Goal: Information Seeking & Learning: Learn about a topic

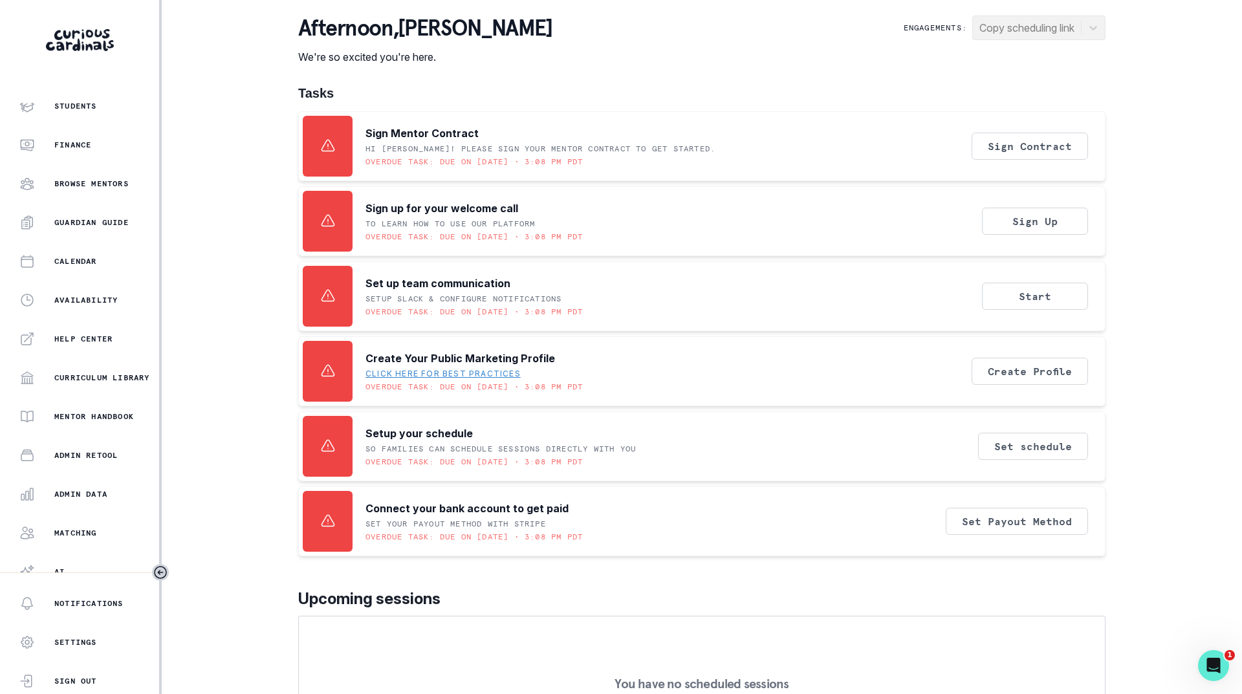
scroll to position [100, 0]
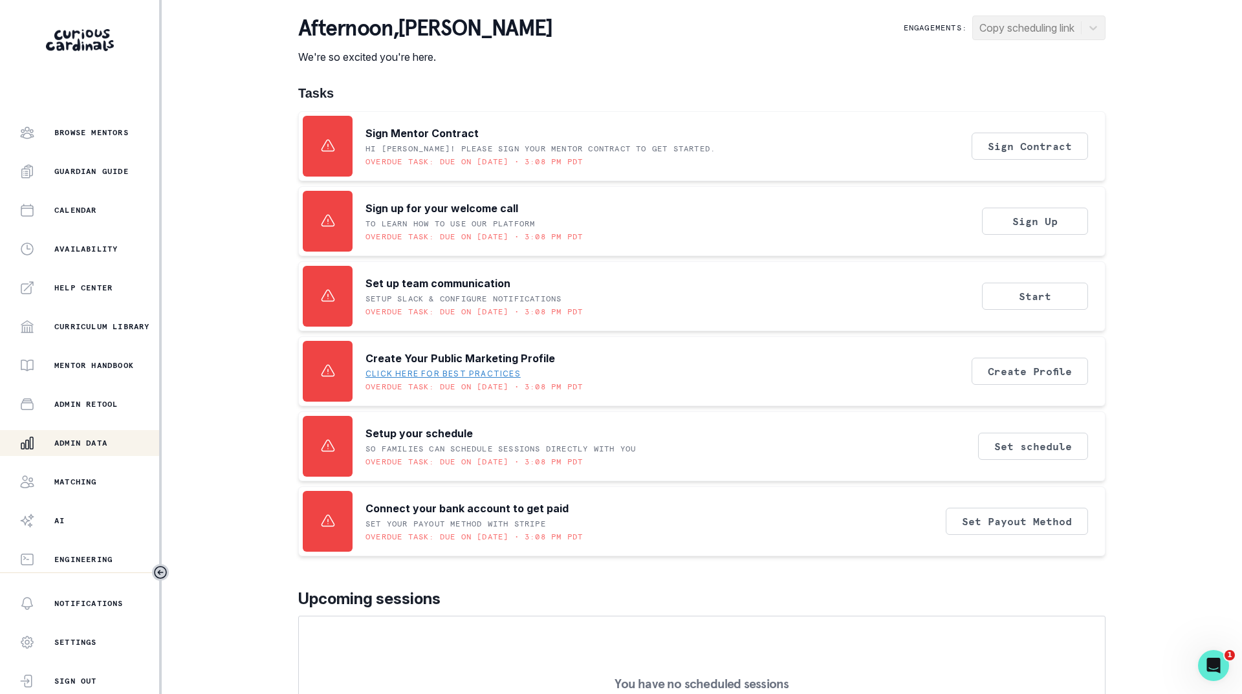
click at [89, 442] on p "Admin Data" at bounding box center [80, 443] width 53 height 10
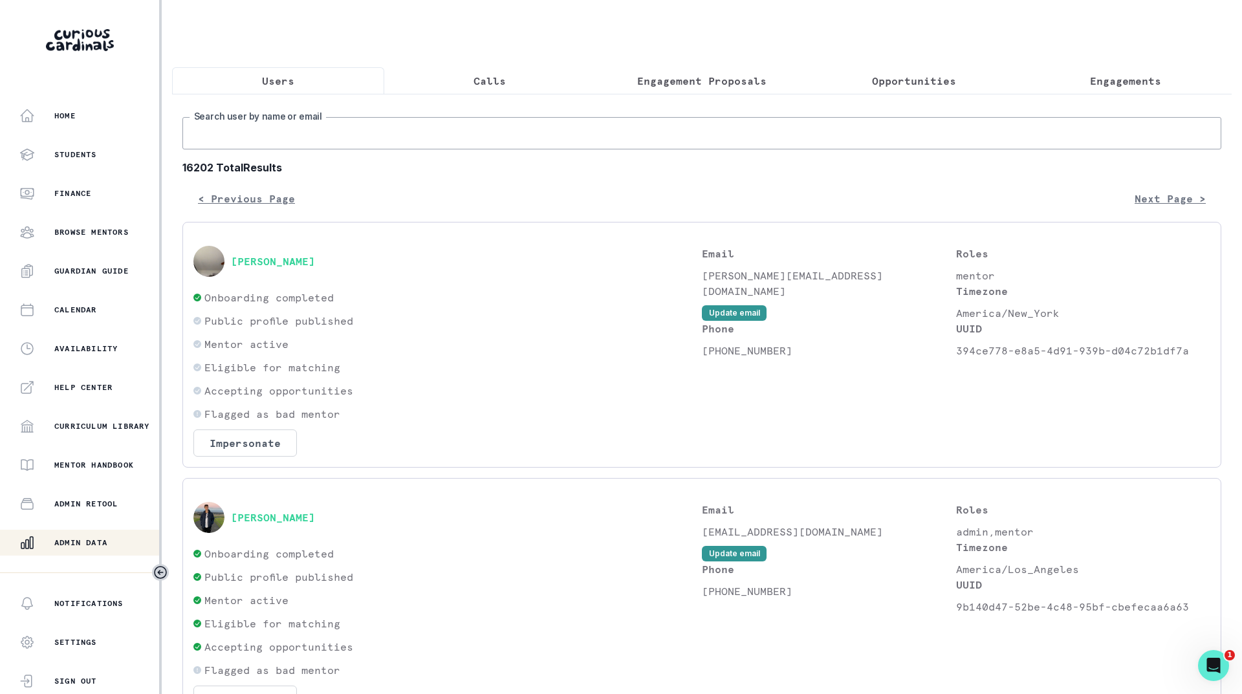
click at [301, 149] on input "Search user by name or email" at bounding box center [701, 133] width 1038 height 32
type input "shyena"
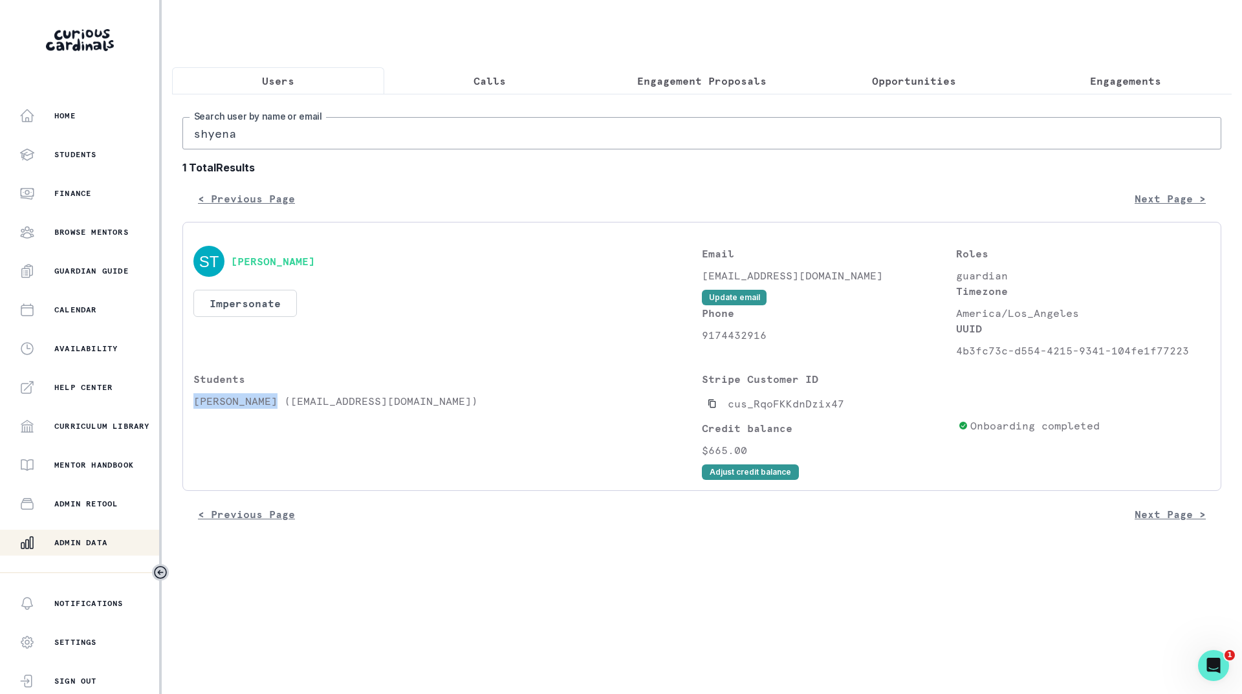
drag, startPoint x: 274, startPoint y: 413, endPoint x: 184, endPoint y: 416, distance: 89.9
click at [184, 416] on div "[PERSON_NAME] Impersonate Confirmation Are you sure? Impersonating means that w…" at bounding box center [701, 356] width 1038 height 269
copy p "[PERSON_NAME]"
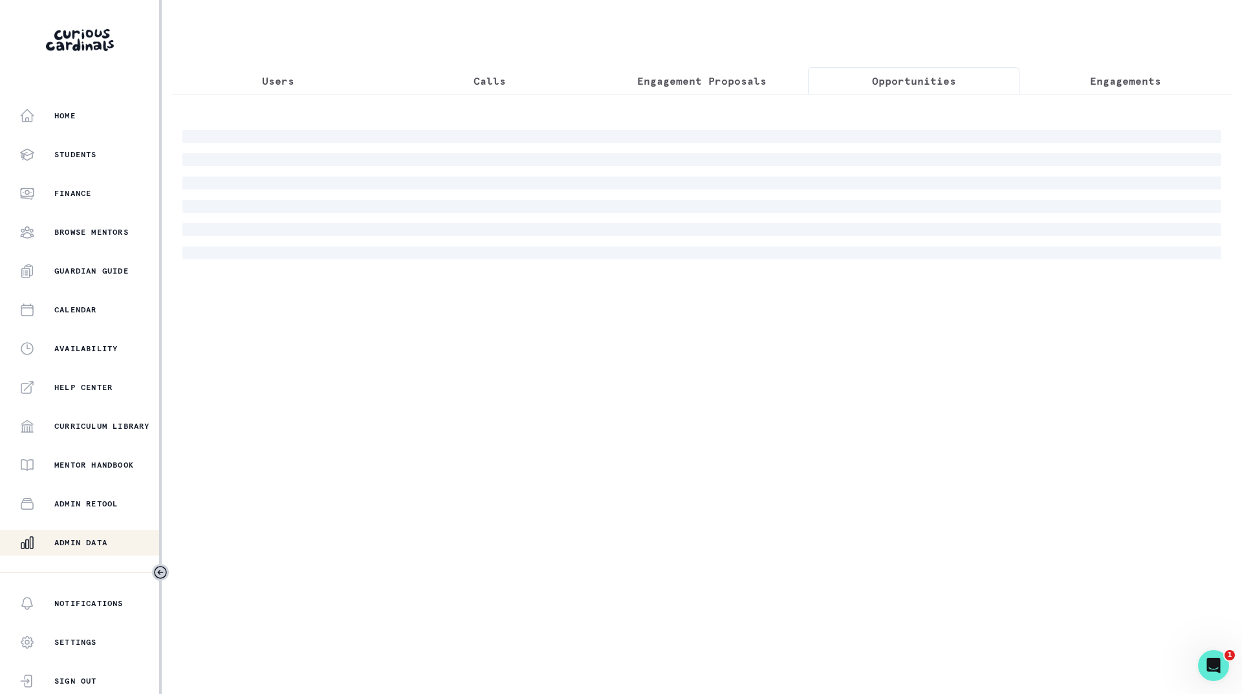
click at [934, 76] on p "Opportunities" at bounding box center [914, 81] width 84 height 16
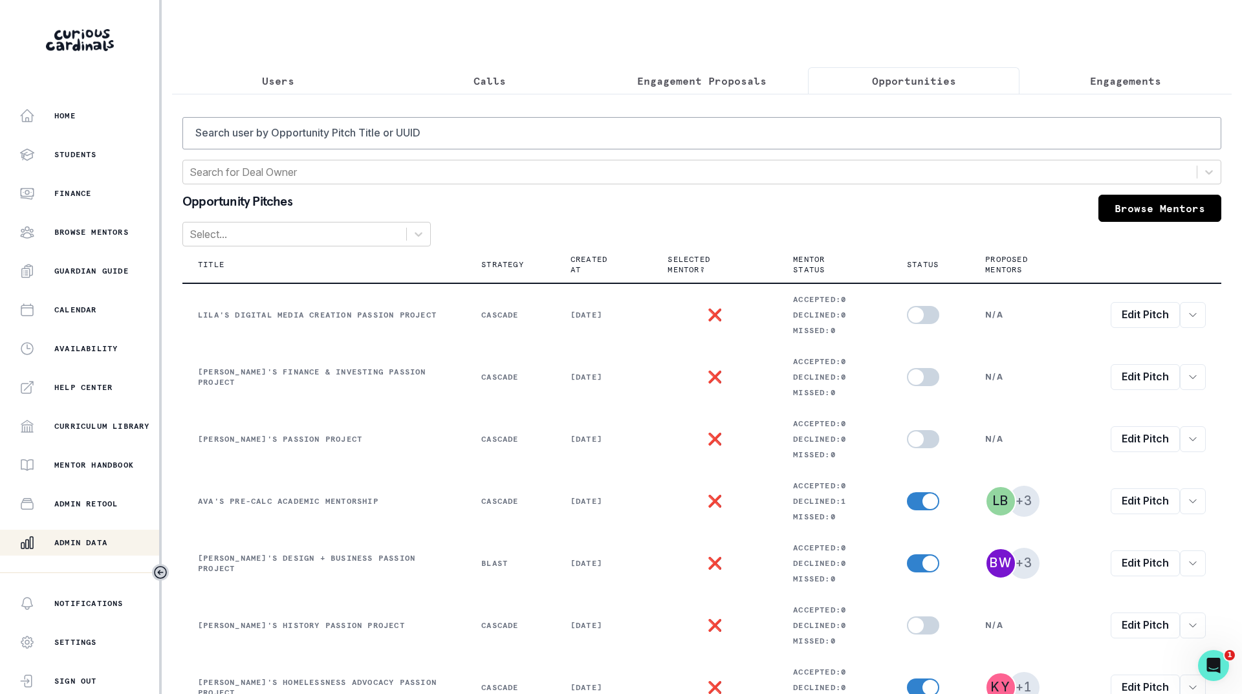
click at [1095, 58] on div "Users Calls Engagement Proposals Opportunities Engagements Search user by Oppor…" at bounding box center [701, 481] width 1059 height 962
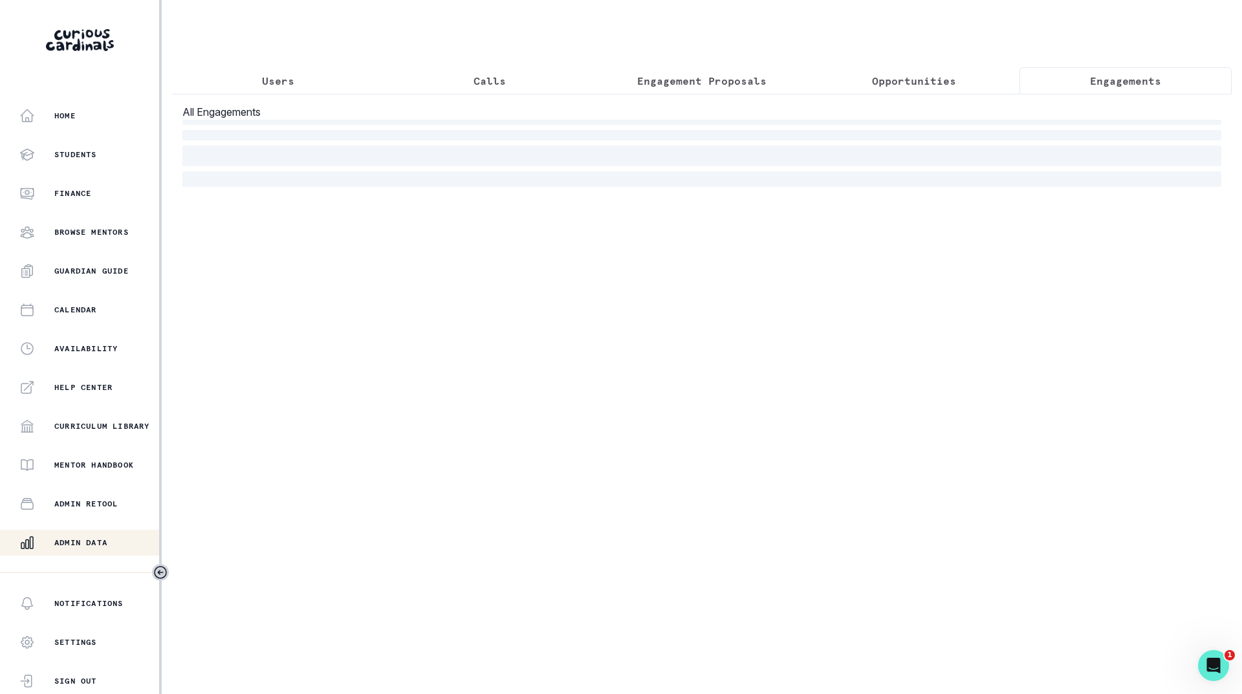
click at [1102, 88] on p "Engagements" at bounding box center [1125, 81] width 71 height 16
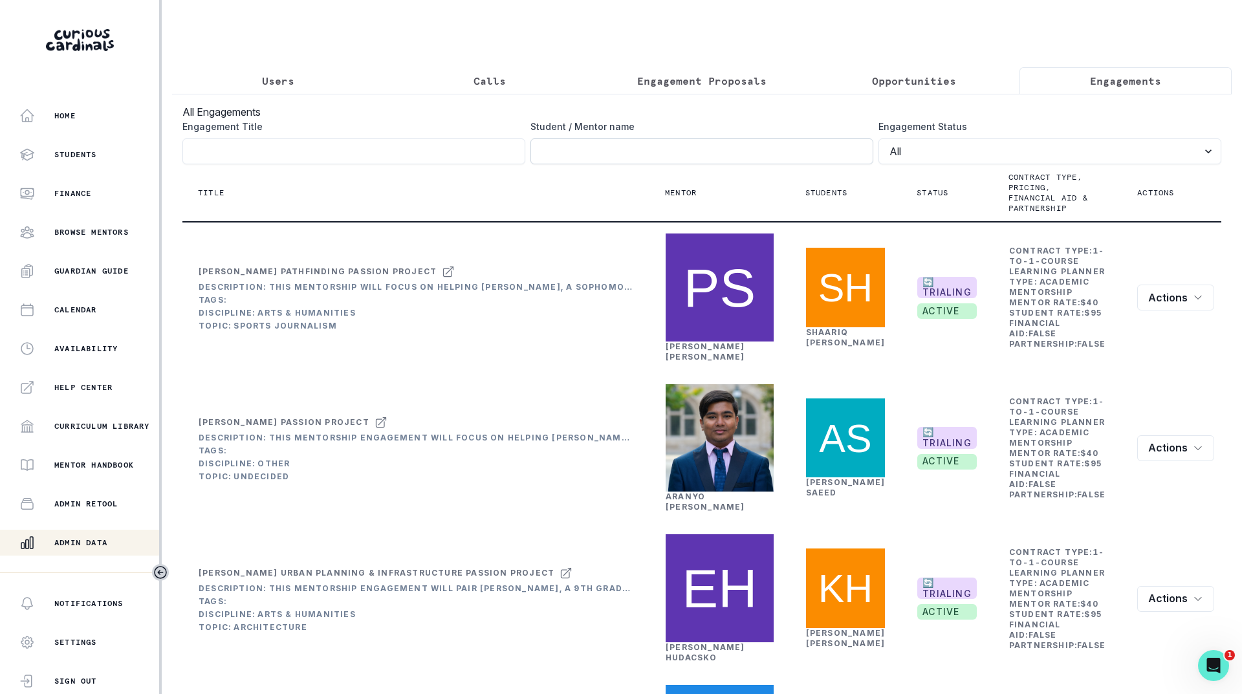
click at [683, 162] on input "Engagement Title" at bounding box center [701, 151] width 343 height 26
paste input "[PERSON_NAME]"
type input "[PERSON_NAME]"
click button "submit" at bounding box center [0, 0] width 0 height 0
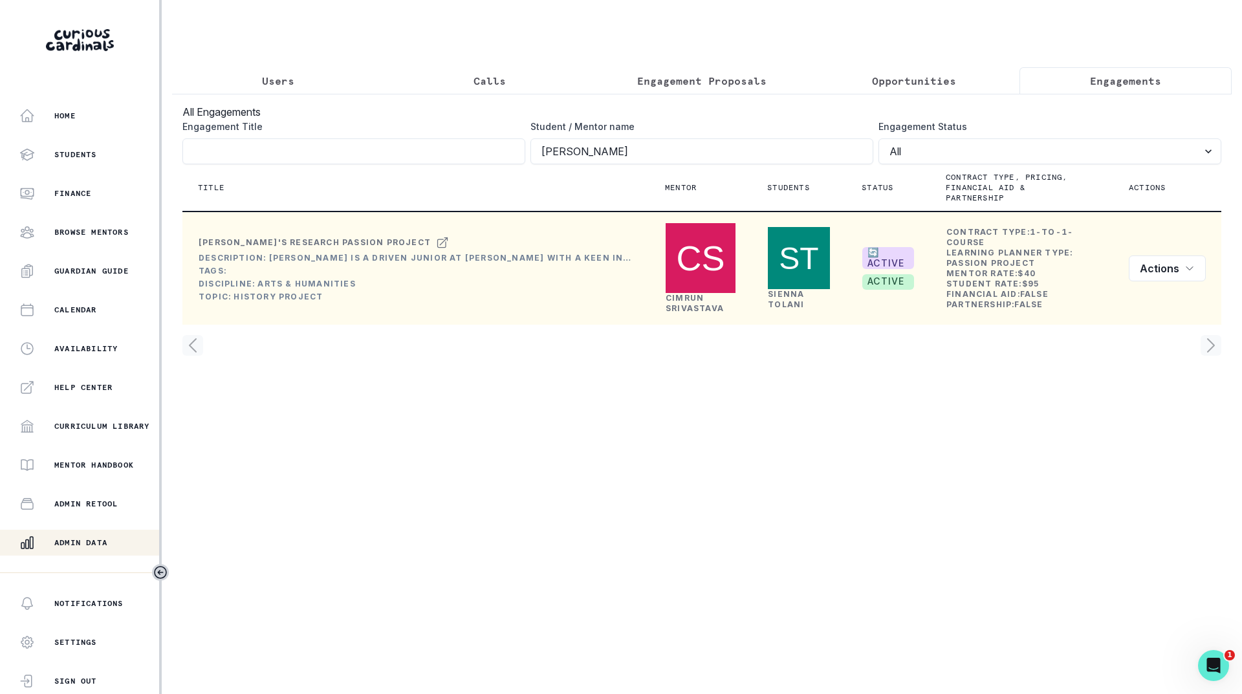
click at [688, 312] on link "[PERSON_NAME]" at bounding box center [694, 303] width 58 height 20
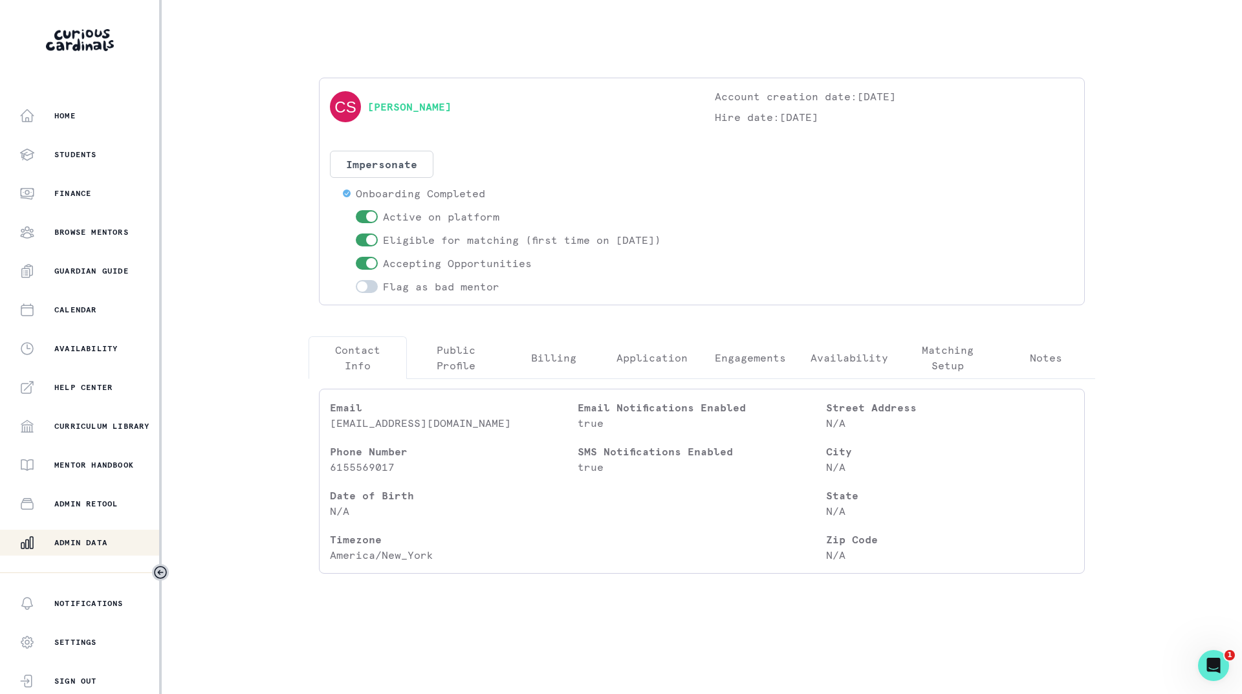
click at [737, 362] on p "Engagements" at bounding box center [750, 358] width 71 height 16
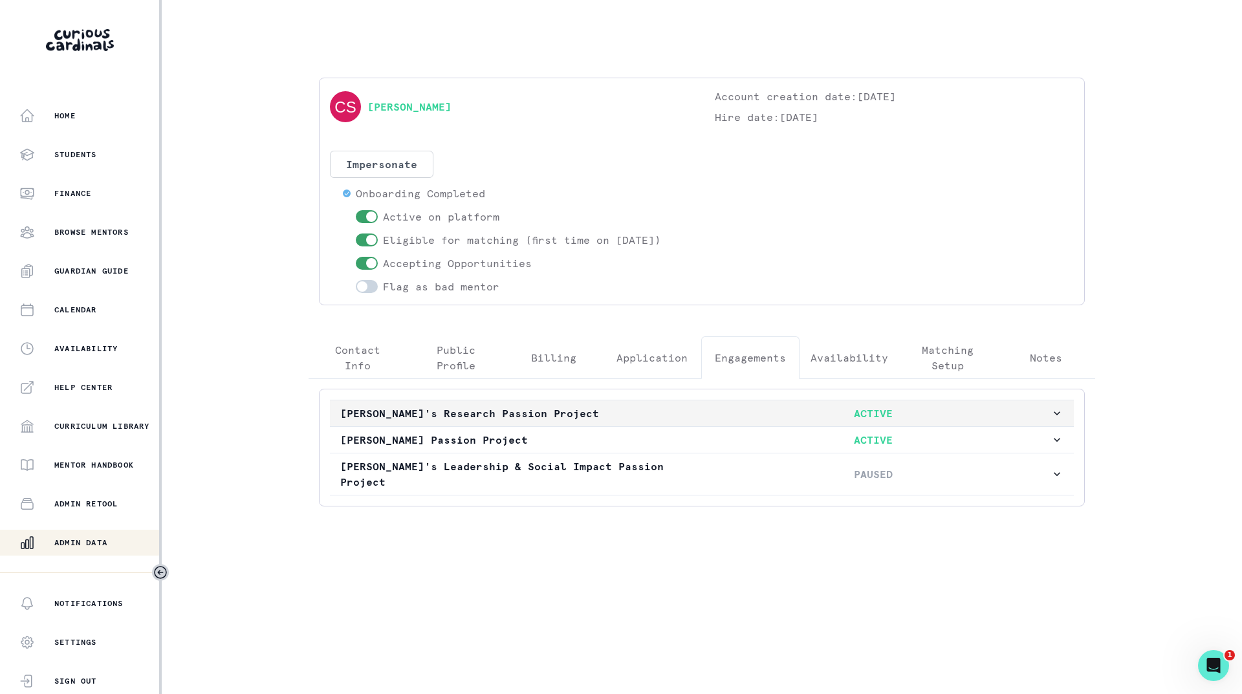
click at [608, 409] on p "[PERSON_NAME]'s Research Passion Project" at bounding box center [517, 413] width 355 height 16
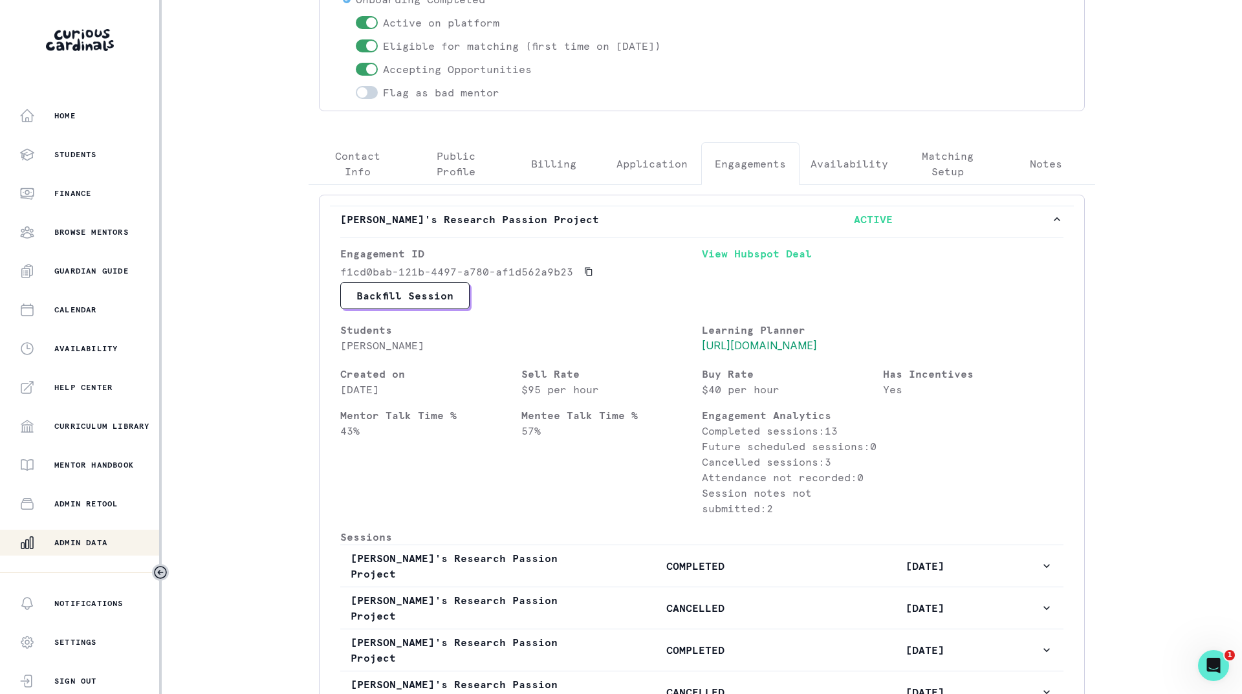
scroll to position [388, 0]
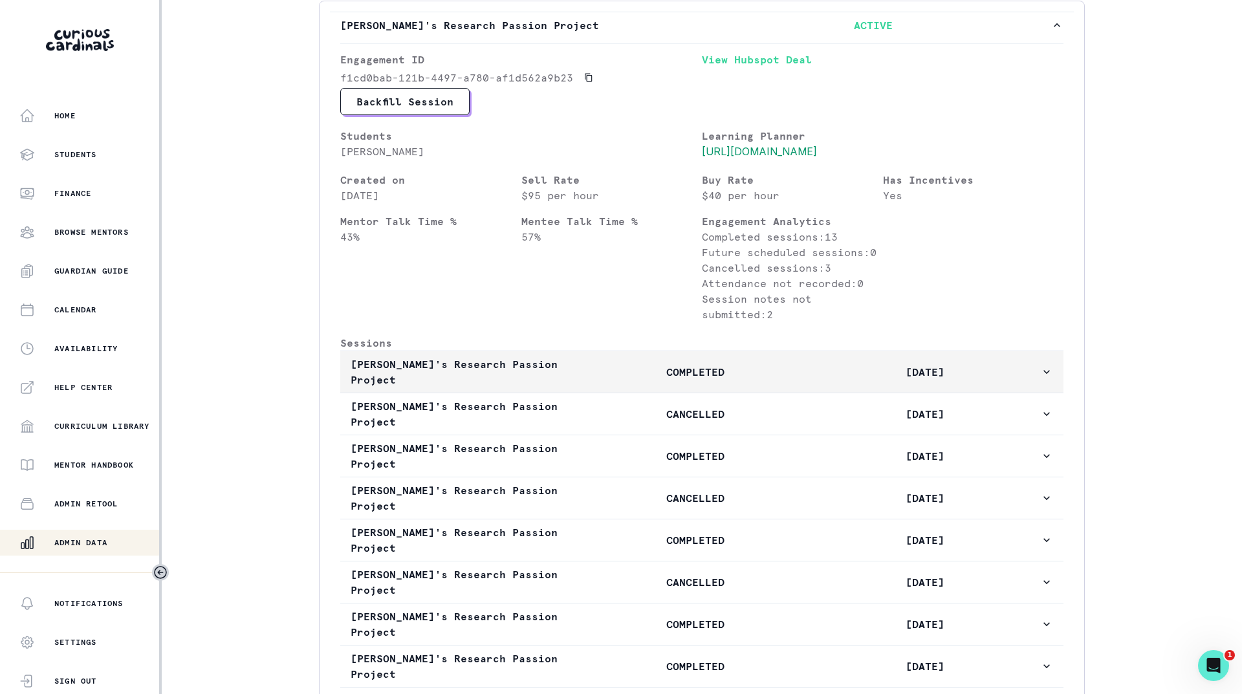
click at [629, 380] on p "COMPLETED" at bounding box center [695, 372] width 230 height 16
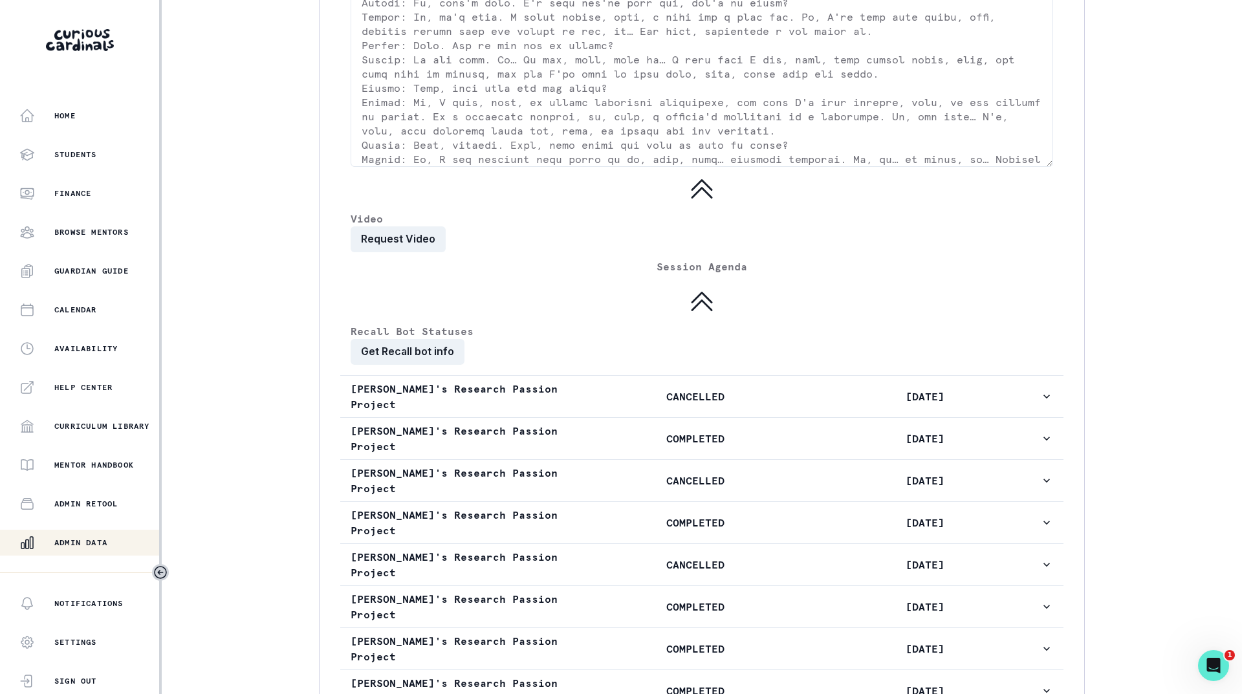
scroll to position [2134, 0]
click at [393, 252] on button "Request Video" at bounding box center [397, 239] width 95 height 26
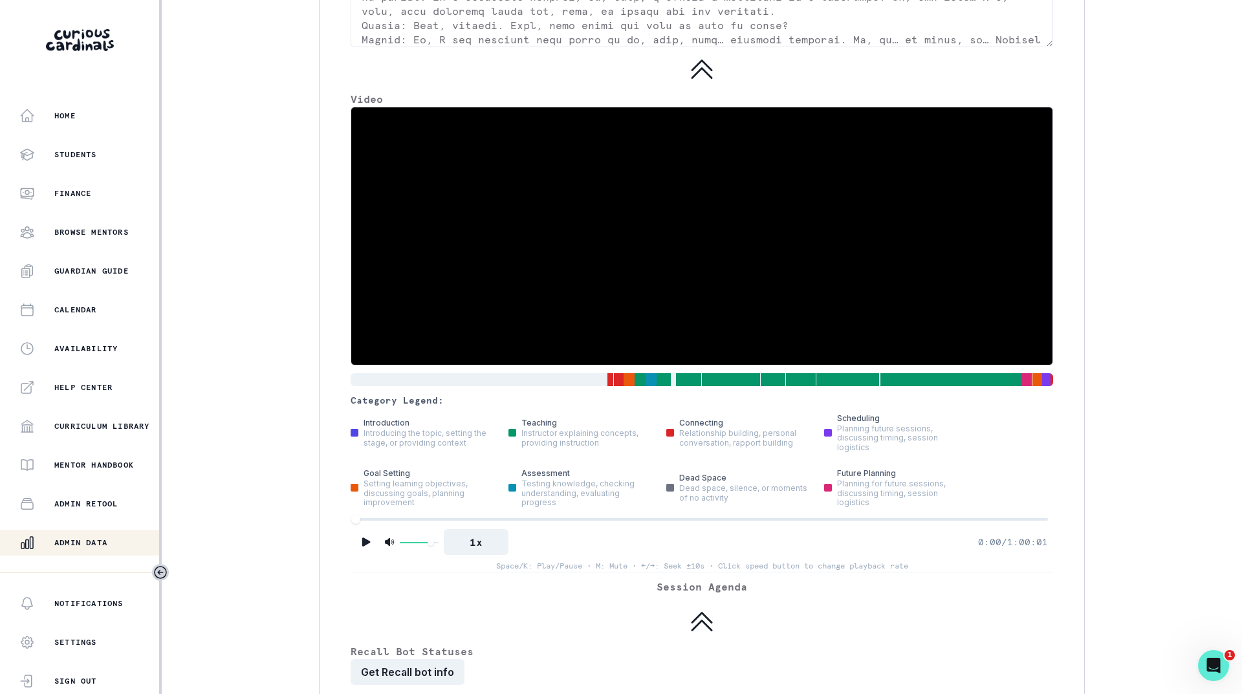
scroll to position [2263, 0]
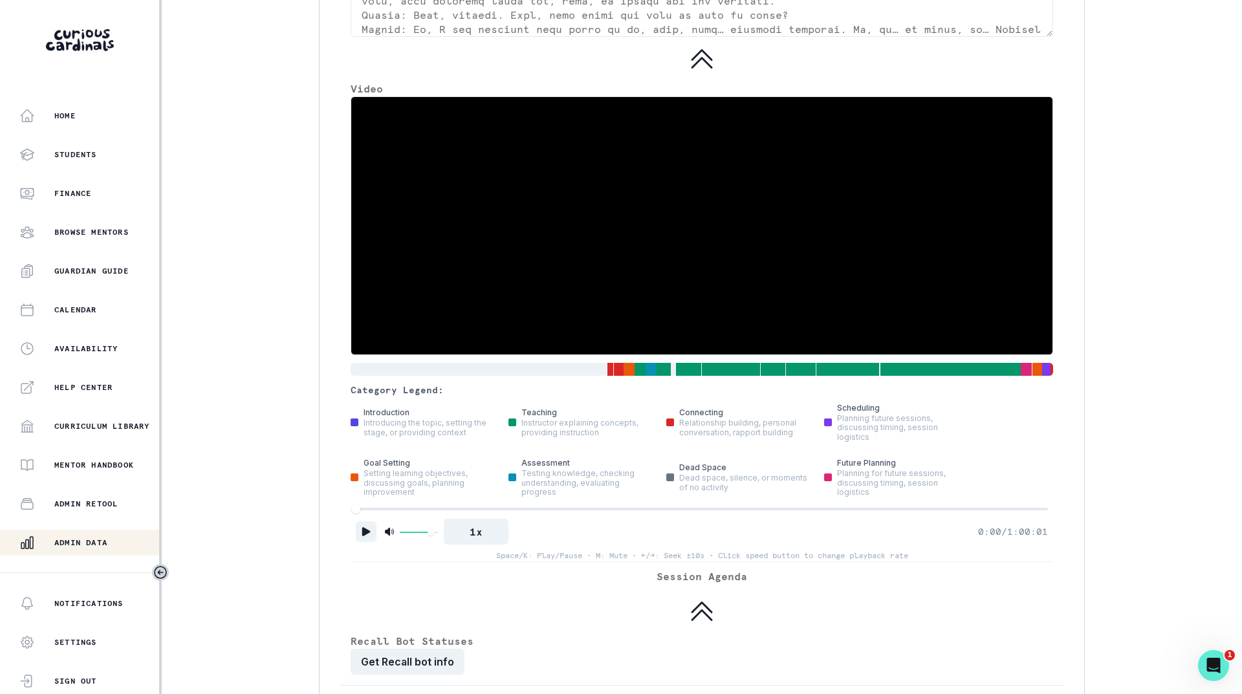
click at [366, 536] on icon "Play" at bounding box center [366, 531] width 8 height 9
click at [418, 513] on div at bounding box center [702, 508] width 692 height 9
click at [477, 513] on div at bounding box center [702, 508] width 692 height 9
click at [533, 513] on div at bounding box center [702, 508] width 692 height 9
click at [524, 513] on div at bounding box center [702, 508] width 692 height 9
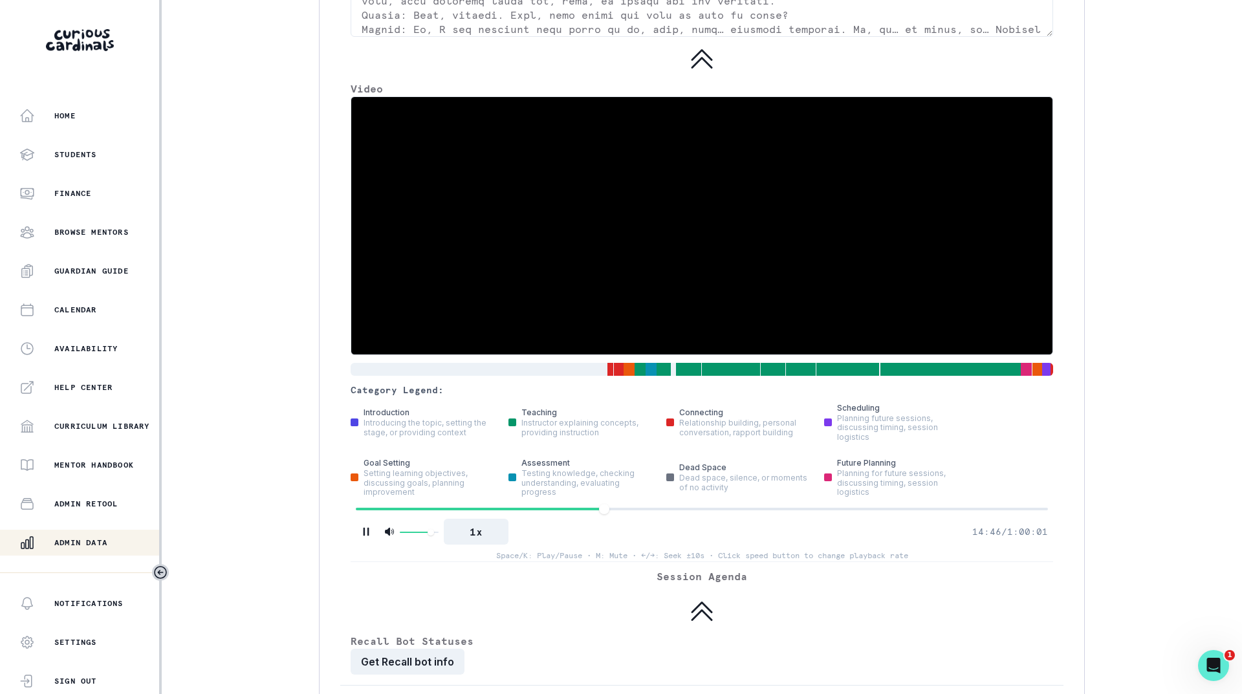
click at [601, 513] on div at bounding box center [702, 508] width 692 height 9
click at [617, 513] on div at bounding box center [702, 508] width 692 height 9
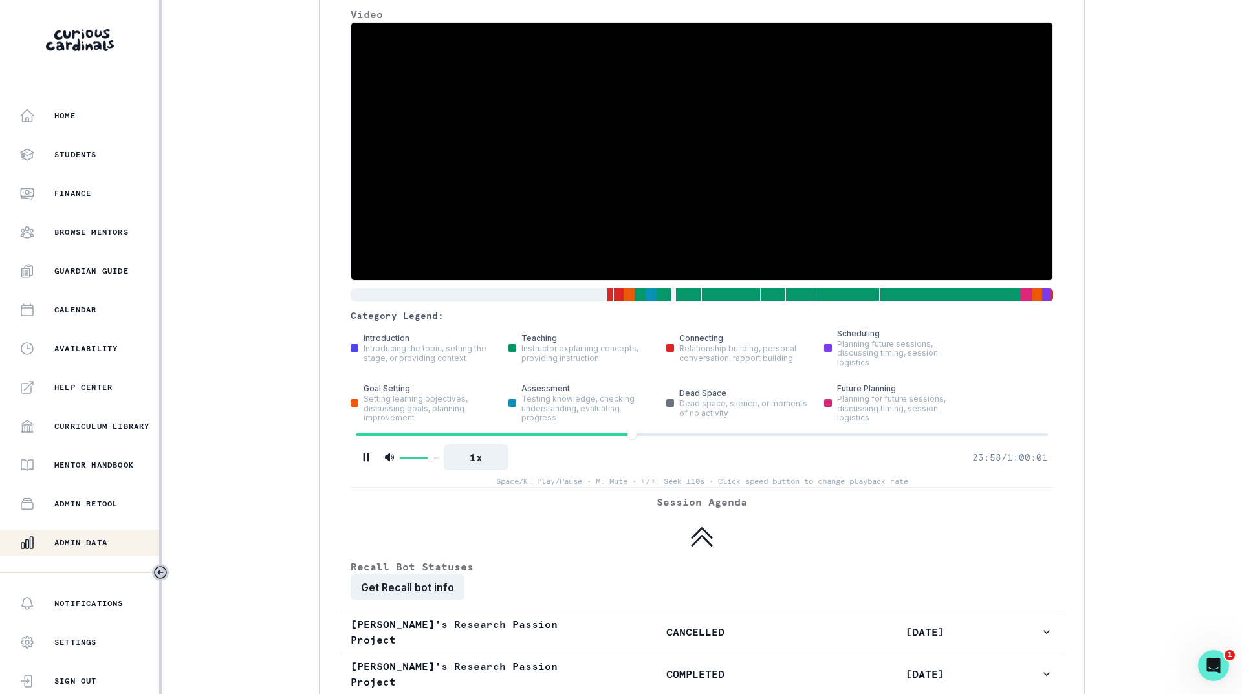
scroll to position [2389, 0]
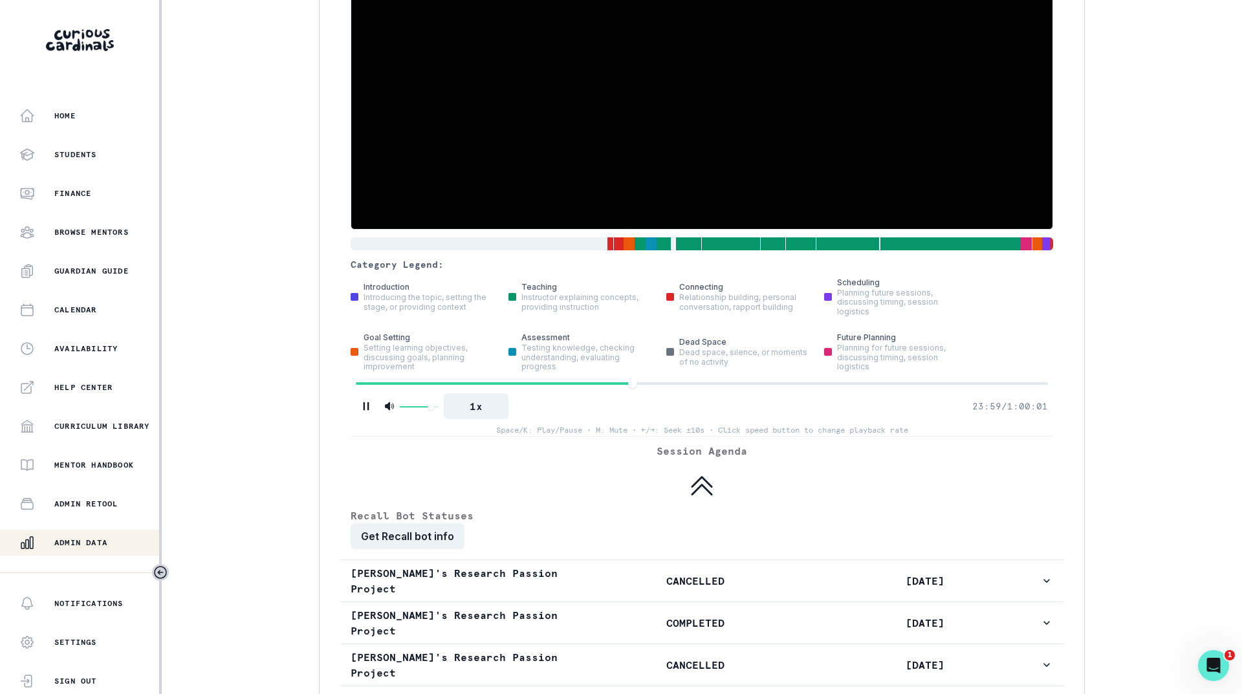
click at [665, 388] on div at bounding box center [702, 383] width 692 height 9
click at [487, 419] on button "1x" at bounding box center [476, 406] width 65 height 26
click at [694, 385] on div at bounding box center [702, 383] width 692 height 3
click at [717, 388] on div at bounding box center [702, 383] width 692 height 9
click at [755, 388] on div at bounding box center [702, 383] width 692 height 9
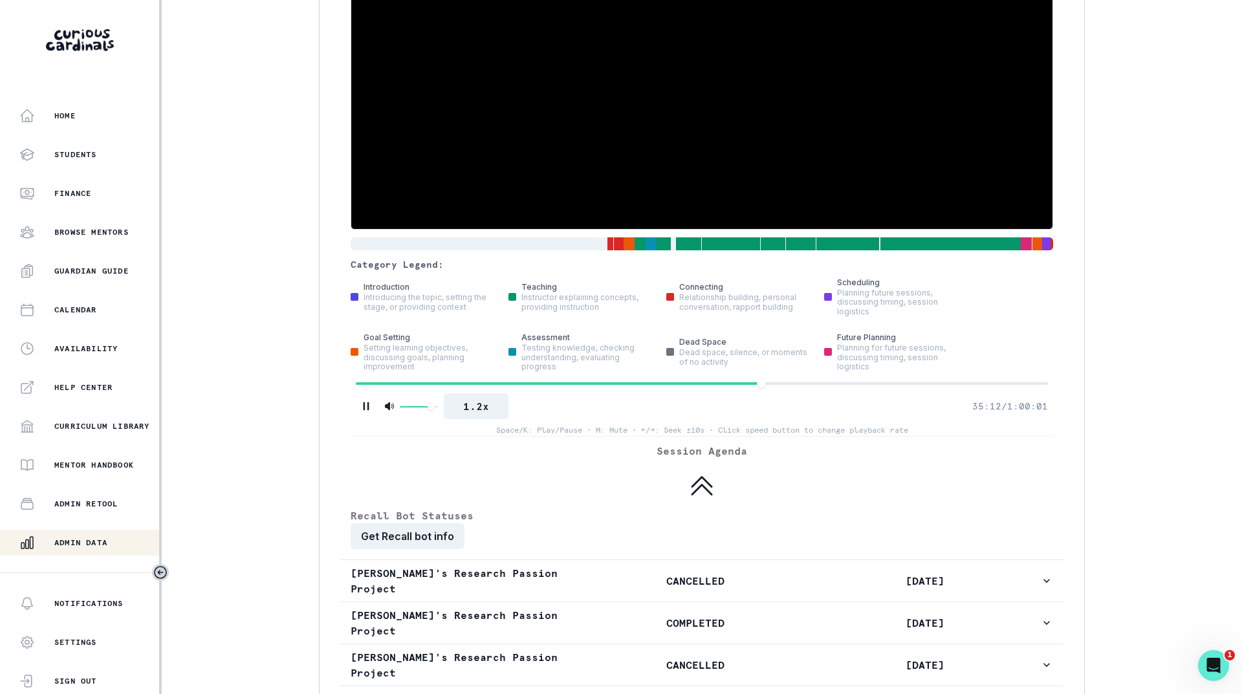
click at [789, 388] on div at bounding box center [702, 383] width 692 height 9
click at [828, 388] on div at bounding box center [702, 383] width 692 height 9
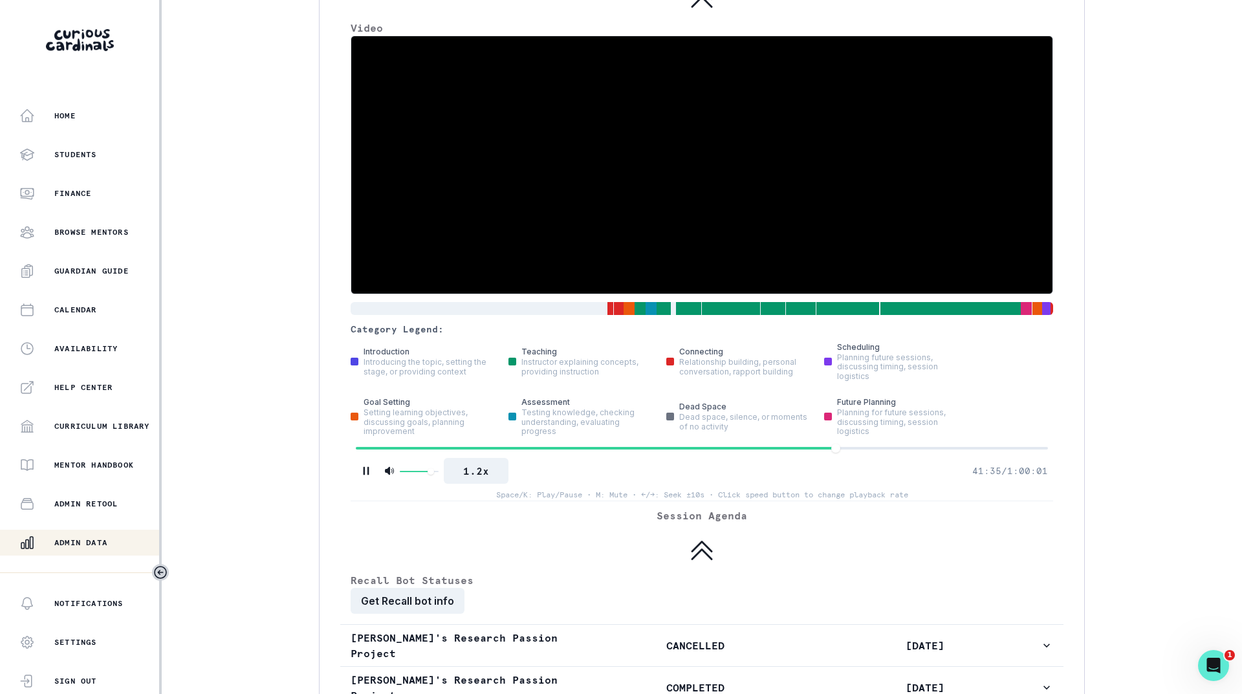
scroll to position [2259, 0]
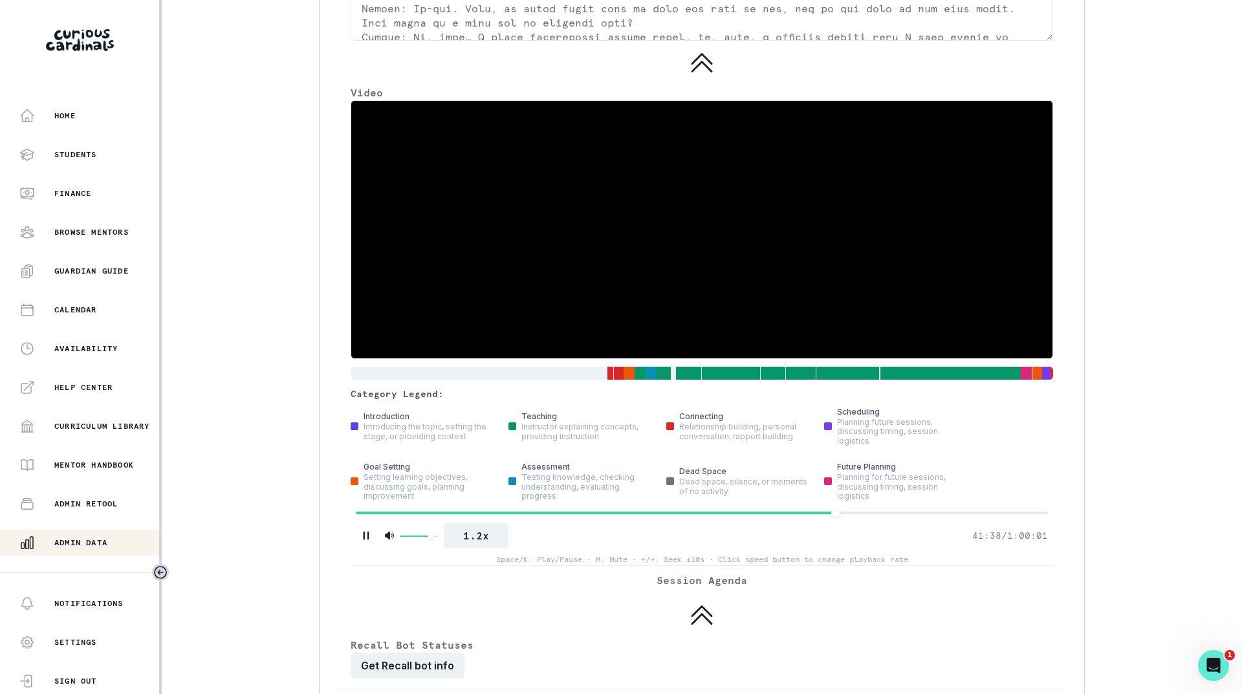
click at [865, 517] on div at bounding box center [702, 512] width 692 height 9
click at [902, 517] on div at bounding box center [702, 512] width 692 height 9
click at [367, 542] on icon "Pause" at bounding box center [366, 535] width 13 height 13
click at [367, 540] on icon "Play" at bounding box center [366, 535] width 8 height 9
click at [361, 542] on icon "Pause" at bounding box center [366, 535] width 13 height 13
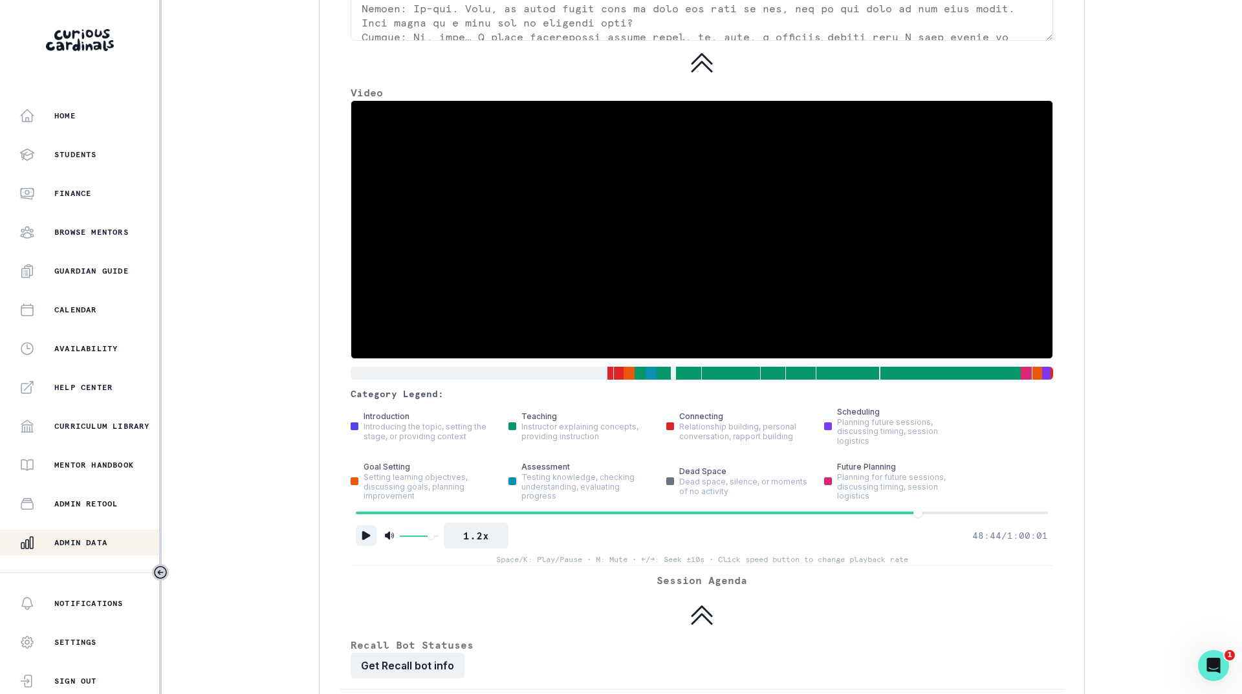
click at [352, 565] on div "1.2x 48:44 / 1:00:01 Space/K: Play/Pause • M: Mute • ←/→: Seek ±10s • Click spe…" at bounding box center [701, 536] width 702 height 57
click at [359, 546] on button "Play" at bounding box center [366, 535] width 21 height 21
click at [949, 517] on div at bounding box center [702, 512] width 692 height 9
click at [991, 517] on div at bounding box center [702, 512] width 692 height 9
click at [1014, 517] on div at bounding box center [702, 512] width 692 height 9
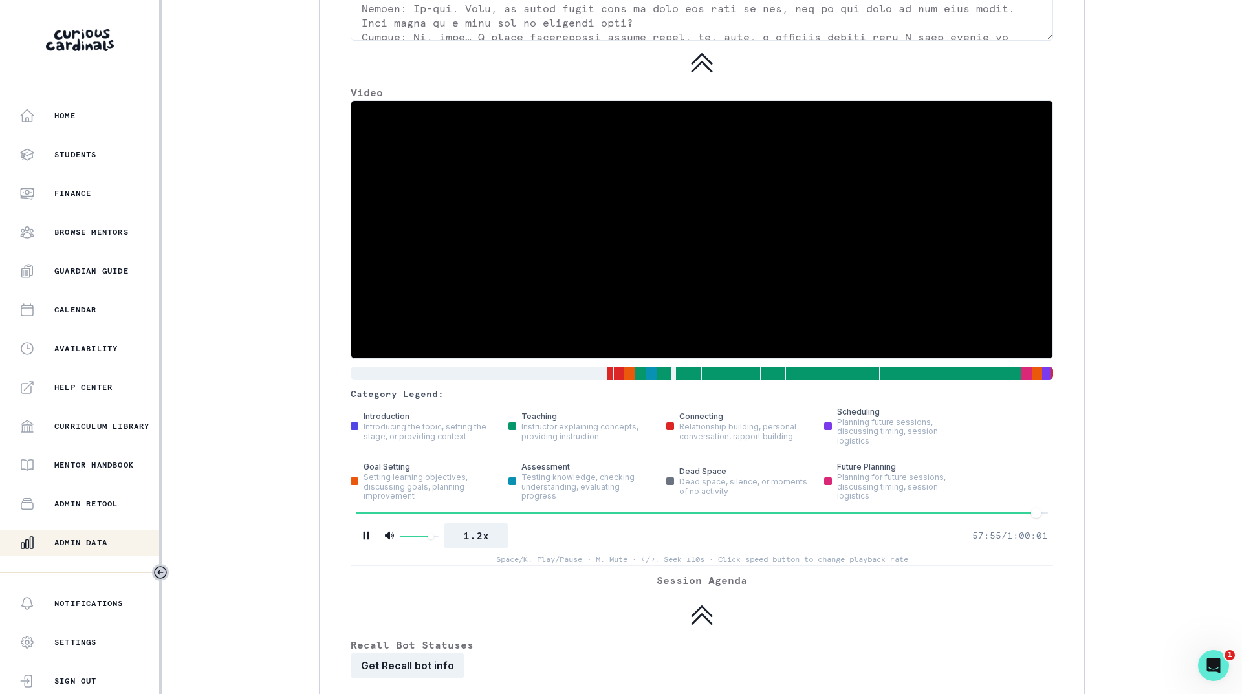
click at [1026, 517] on div at bounding box center [702, 512] width 692 height 9
click at [1032, 517] on div at bounding box center [702, 512] width 692 height 9
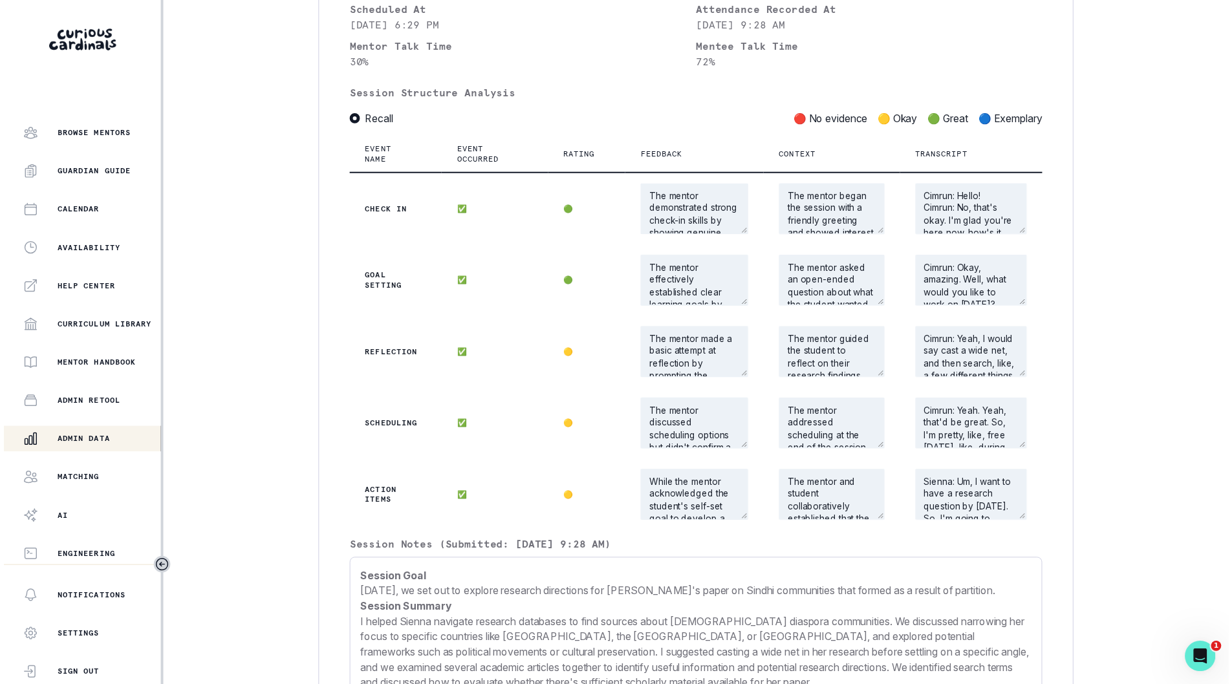
scroll to position [100, 0]
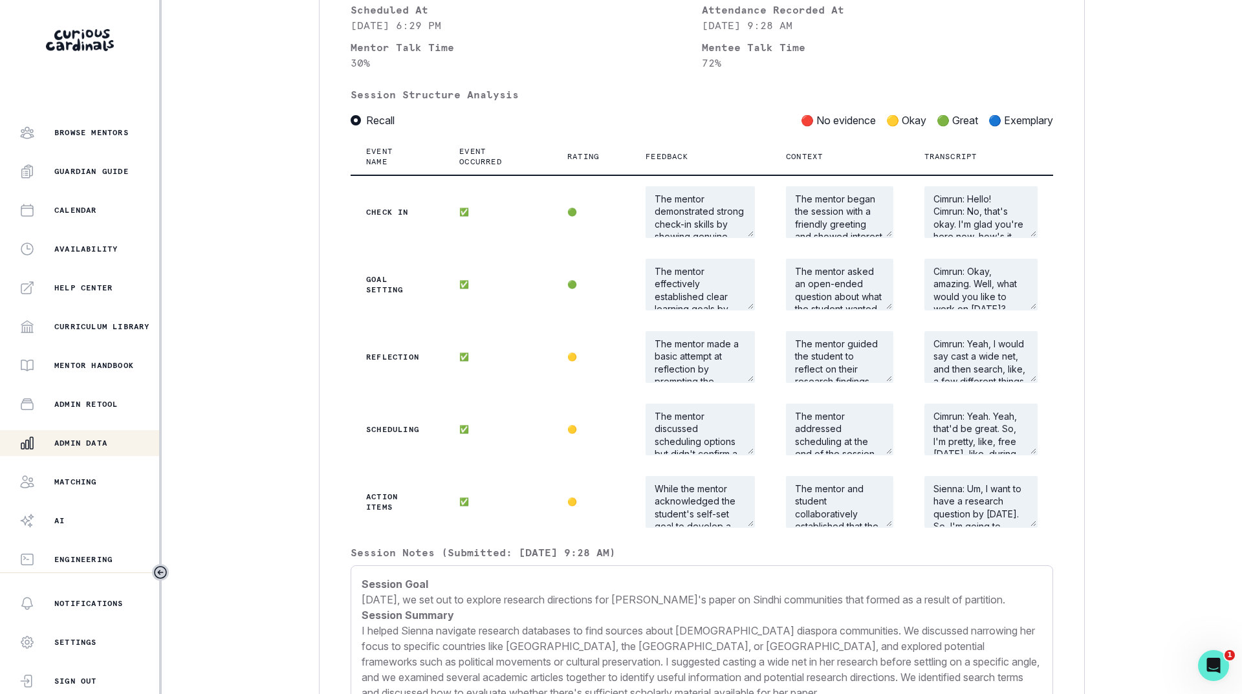
click at [81, 442] on p "Admin Data" at bounding box center [80, 443] width 53 height 10
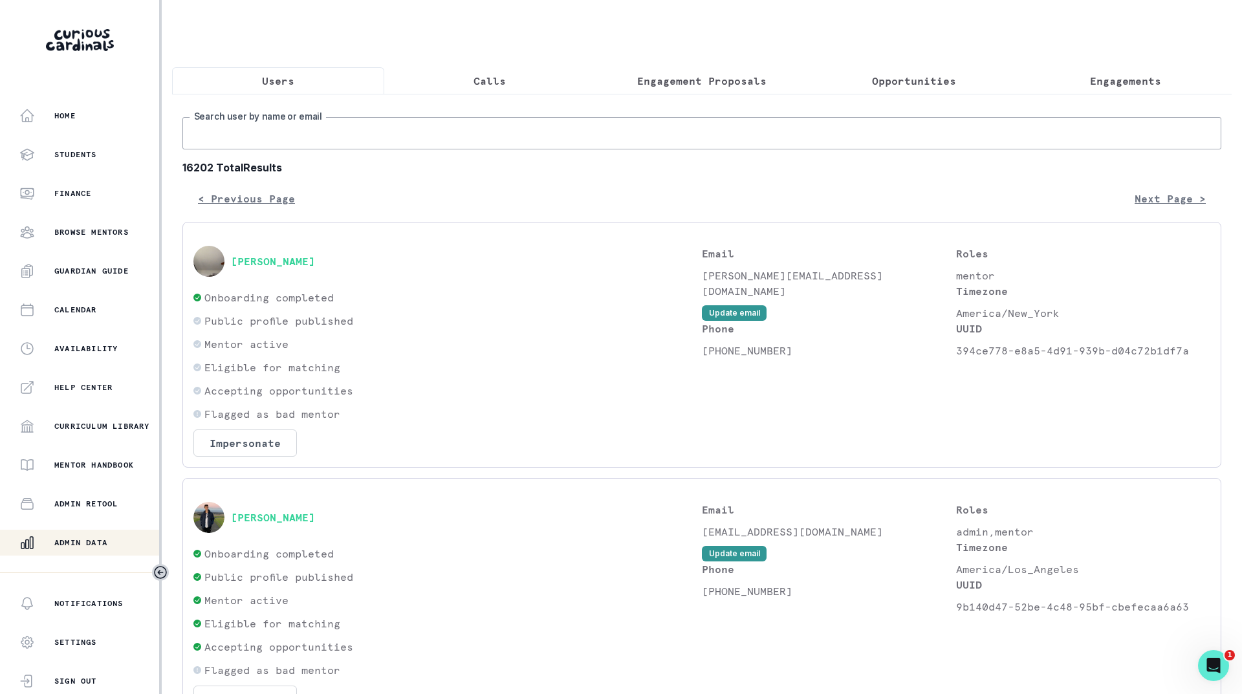
click at [261, 142] on input "Search user by name or email" at bounding box center [701, 133] width 1038 height 32
type input "shyena"
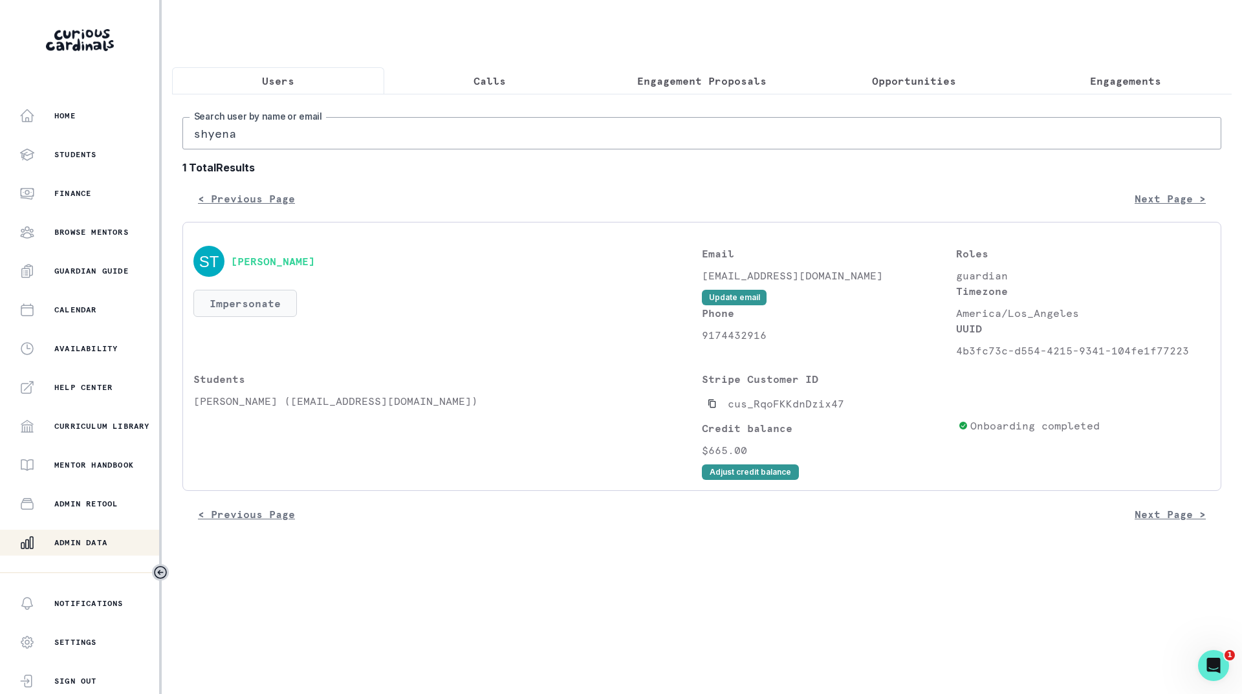
click at [261, 314] on button "Impersonate" at bounding box center [244, 303] width 103 height 27
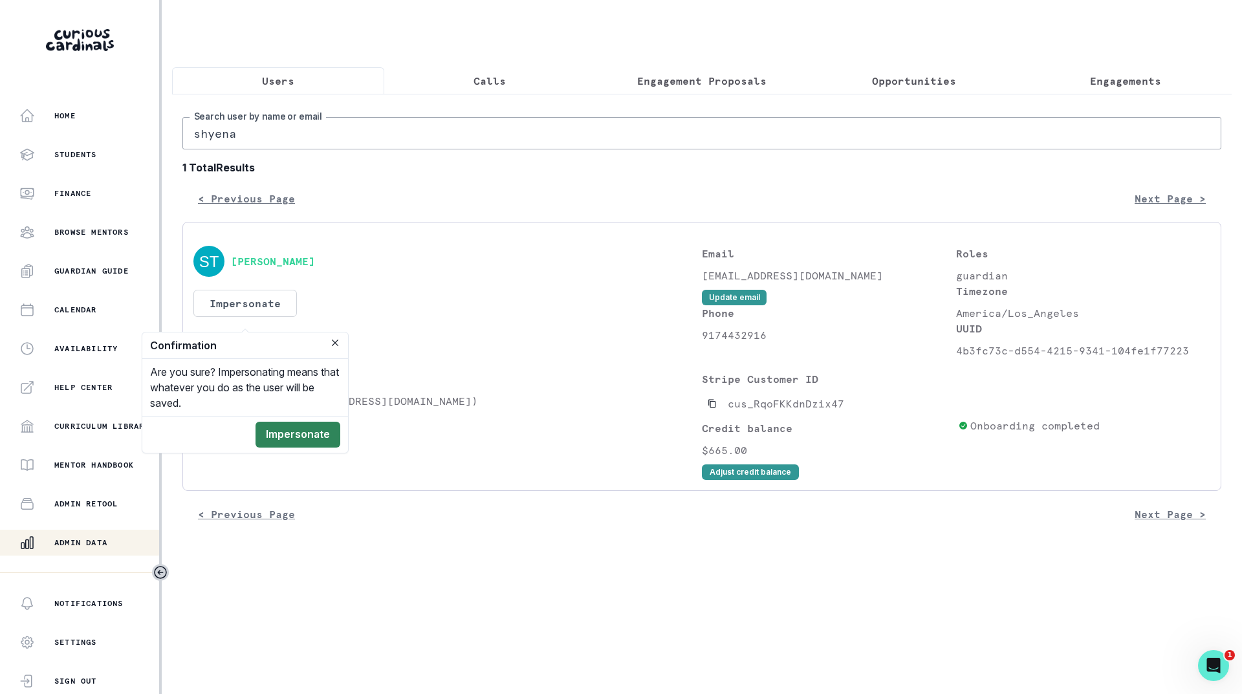
click at [292, 436] on button "Impersonate" at bounding box center [297, 435] width 85 height 26
